Goal: Information Seeking & Learning: Find specific fact

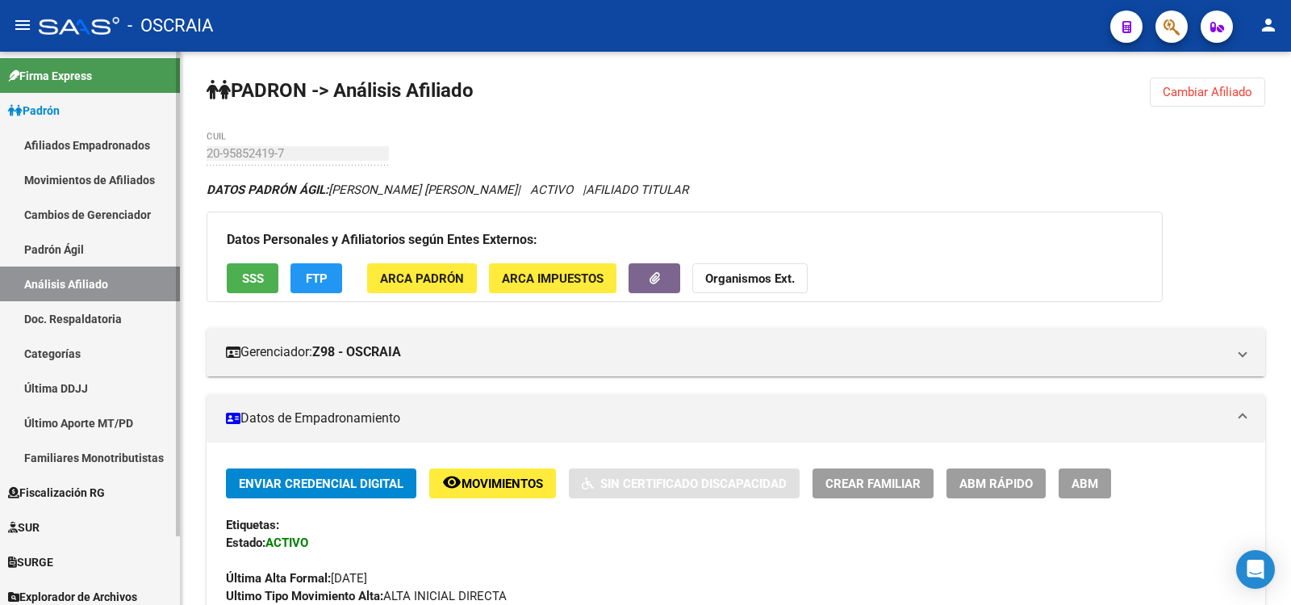
click at [60, 255] on link "Padrón Ágil" at bounding box center [90, 249] width 180 height 35
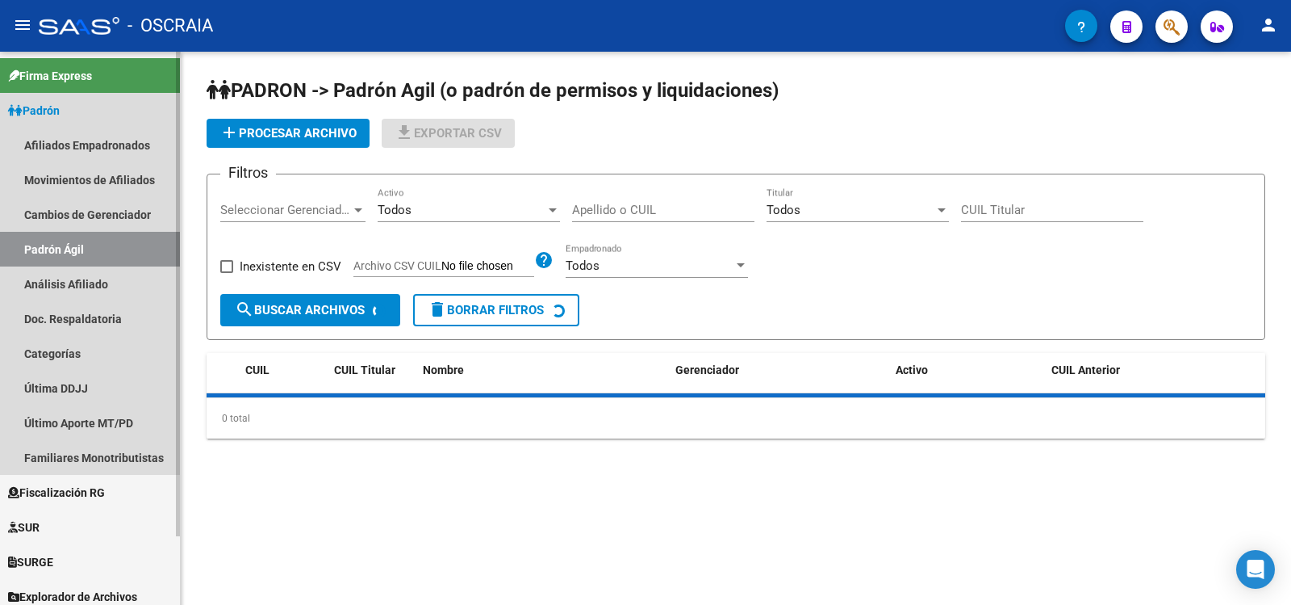
click at [71, 299] on link "Análisis Afiliado" at bounding box center [90, 283] width 180 height 35
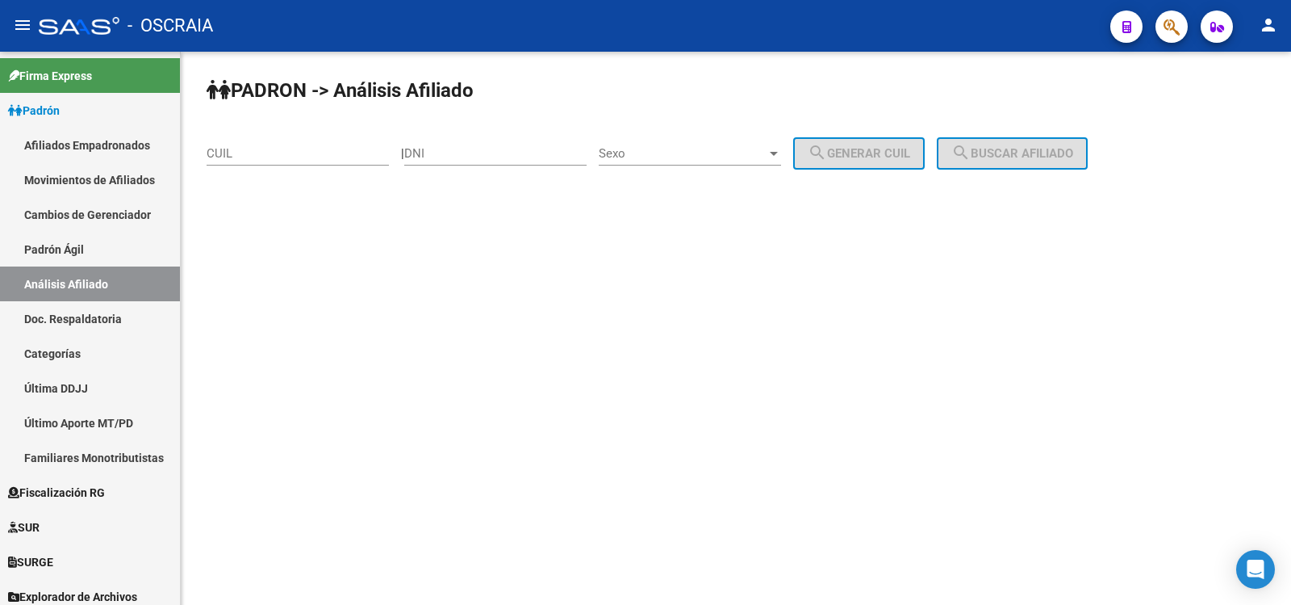
click at [286, 151] on input "CUIL" at bounding box center [298, 153] width 182 height 15
paste input "20-27049333-6"
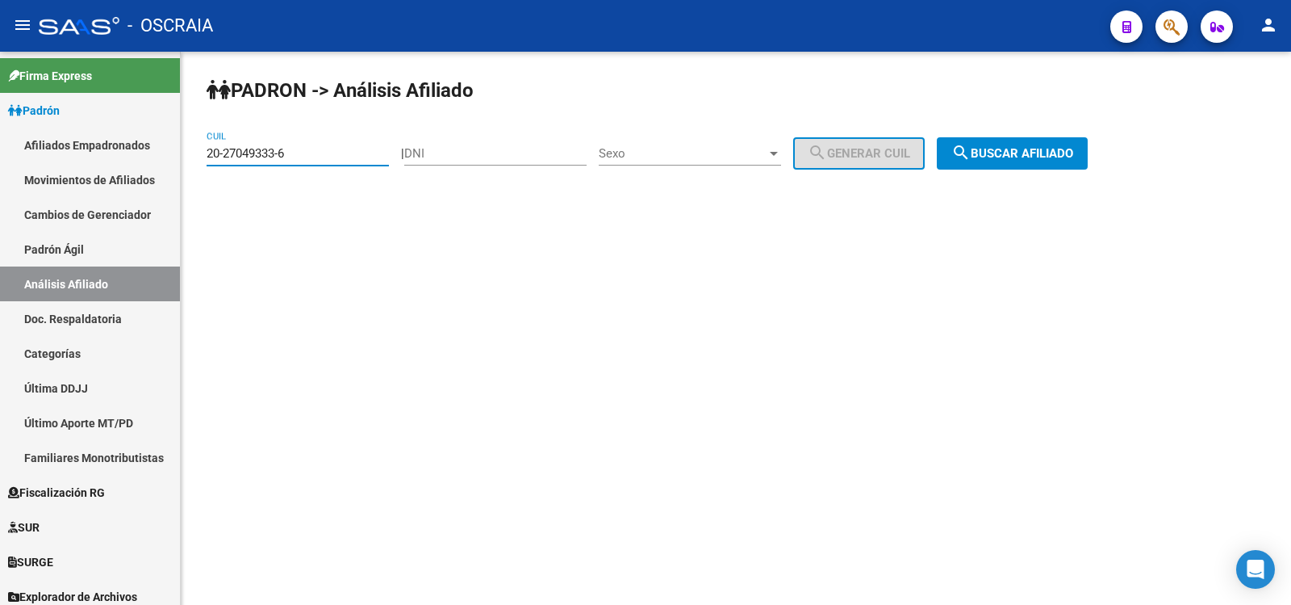
type input "20-27049333-6"
click at [1038, 167] on button "search Buscar afiliado" at bounding box center [1012, 153] width 151 height 32
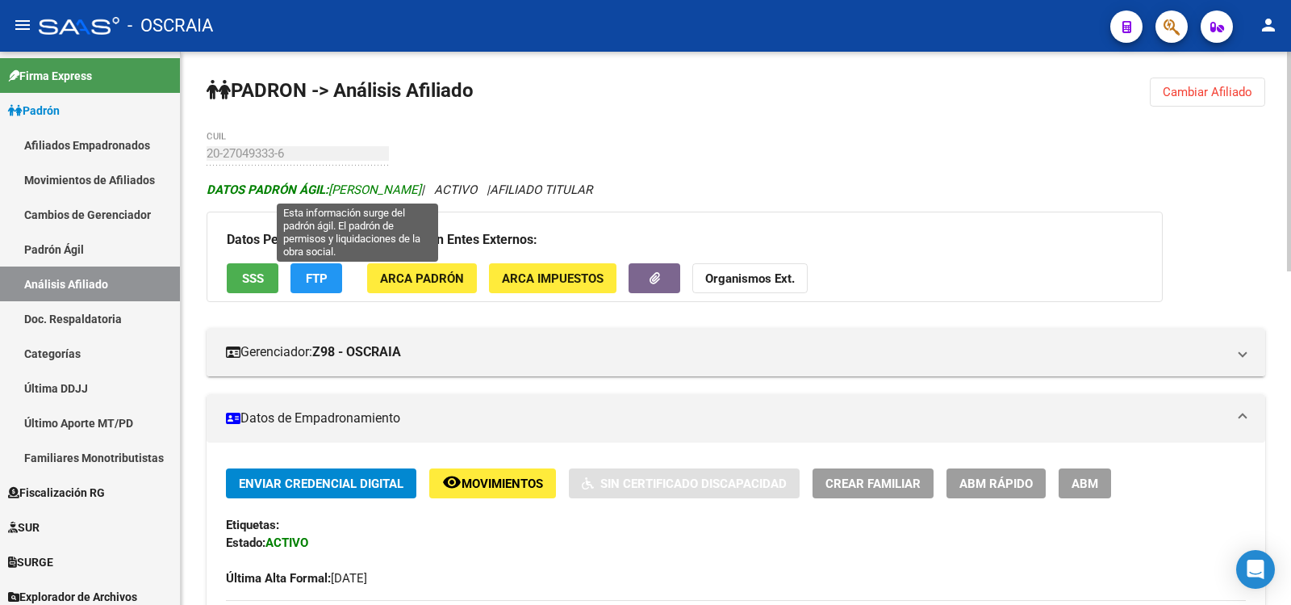
copy span "[PERSON_NAME]"
drag, startPoint x: 508, startPoint y: 190, endPoint x: 333, endPoint y: 188, distance: 174.4
click at [333, 188] on span "DATOS PADRÓN ÁGIL: [PERSON_NAME]" at bounding box center [314, 189] width 215 height 15
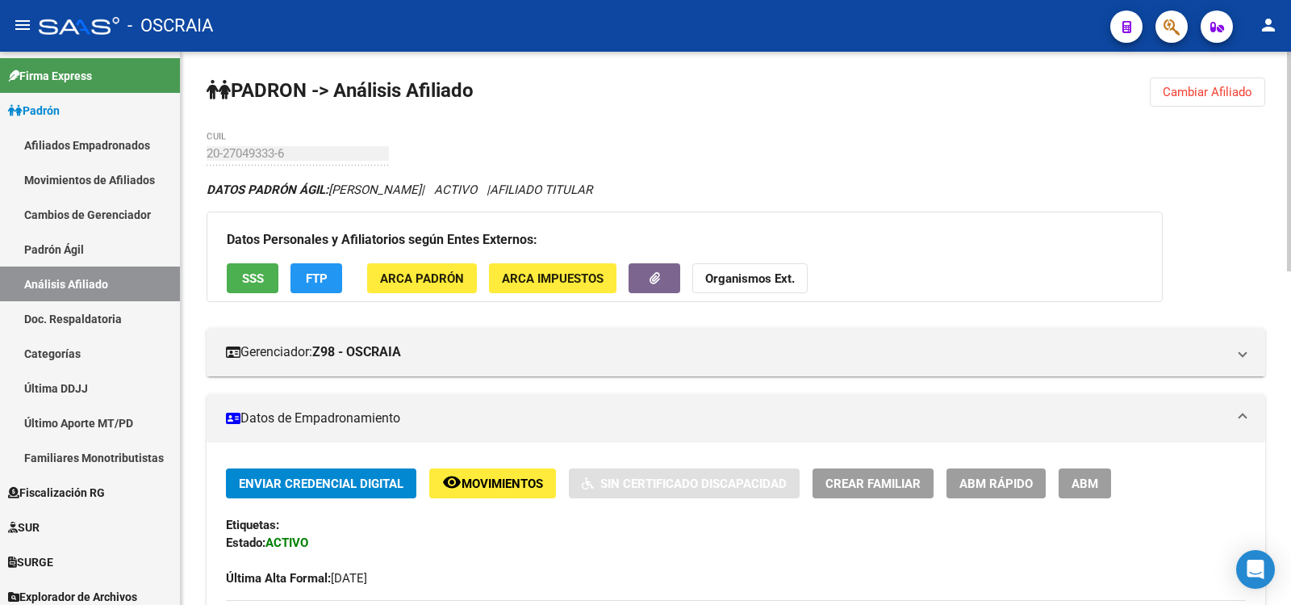
scroll to position [538, 0]
